Goal: Navigation & Orientation: Find specific page/section

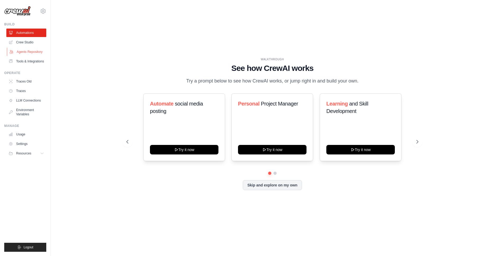
click at [35, 50] on link "Agents Repository" at bounding box center [27, 52] width 40 height 8
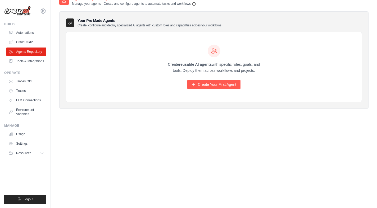
scroll to position [11, 0]
click at [24, 200] on span "Logout" at bounding box center [29, 200] width 10 height 4
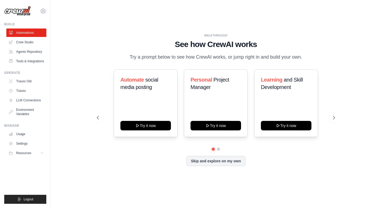
click at [300, 185] on div "WALKTHROUGH See how [PERSON_NAME] works Try a prompt below to see how [PERSON_N…" at bounding box center [215, 104] width 313 height 198
click at [218, 150] on button at bounding box center [218, 149] width 4 height 4
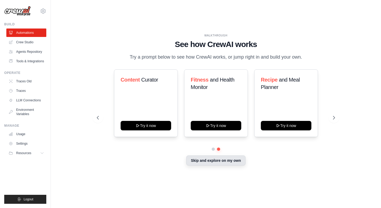
click at [228, 160] on button "Skip and explore on my own" at bounding box center [215, 161] width 59 height 10
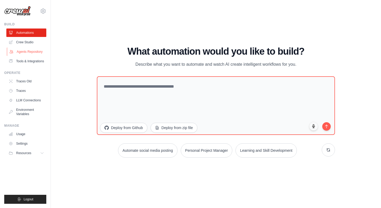
click at [28, 52] on link "Agents Repository" at bounding box center [27, 52] width 40 height 8
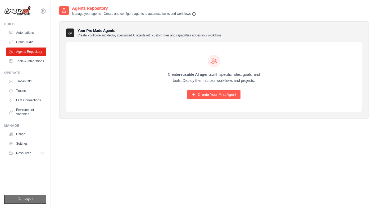
click at [25, 202] on button "Logout" at bounding box center [25, 199] width 42 height 9
